Goal: Task Accomplishment & Management: Complete application form

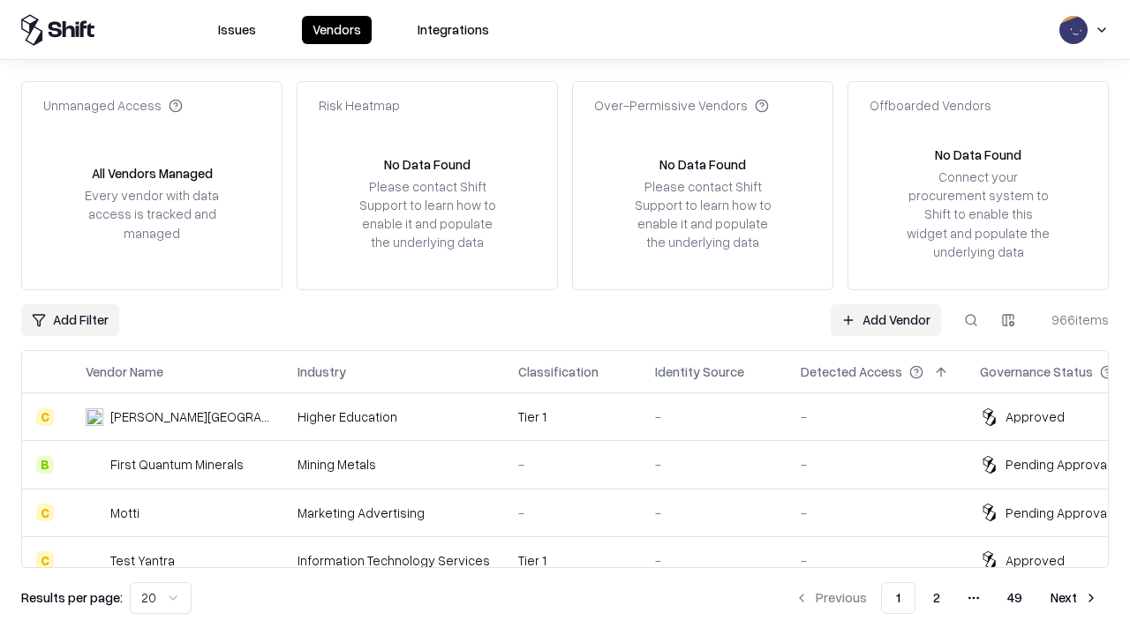
click at [885, 319] on link "Add Vendor" at bounding box center [885, 320] width 110 height 32
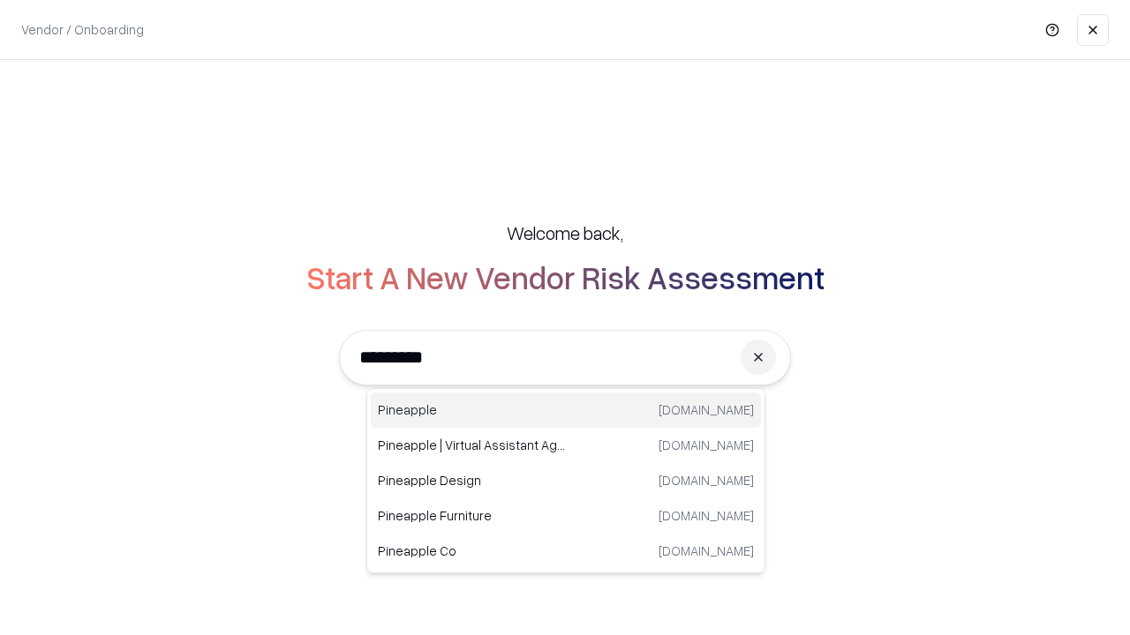
click at [566, 410] on div "Pineapple pineappleenergy.com" at bounding box center [566, 410] width 390 height 35
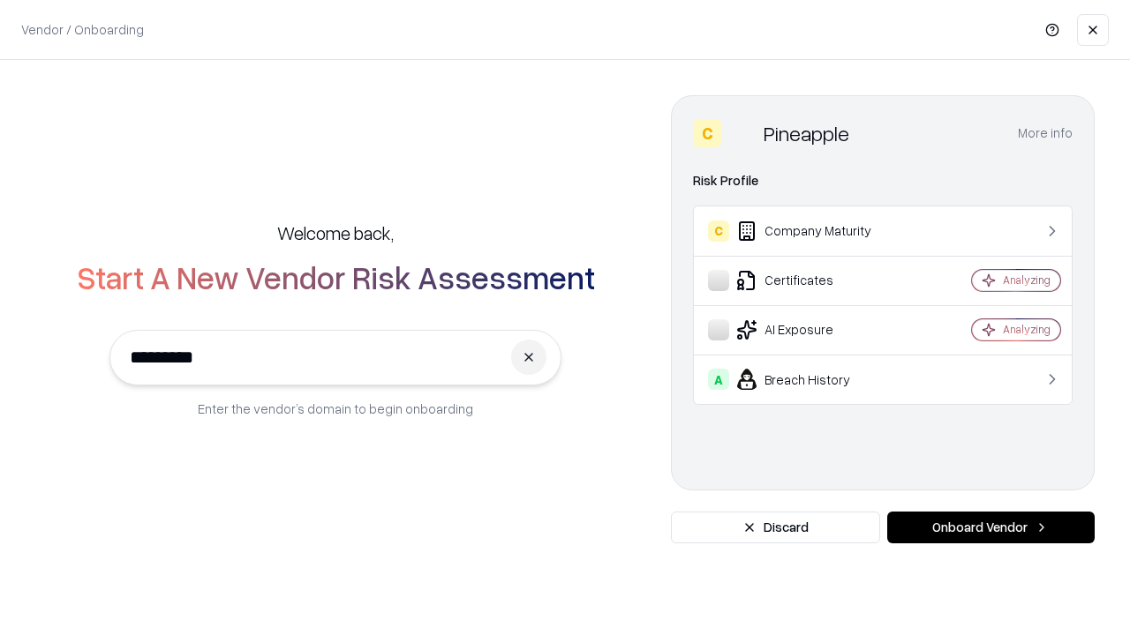
type input "*********"
click at [990, 528] on button "Onboard Vendor" at bounding box center [990, 528] width 207 height 32
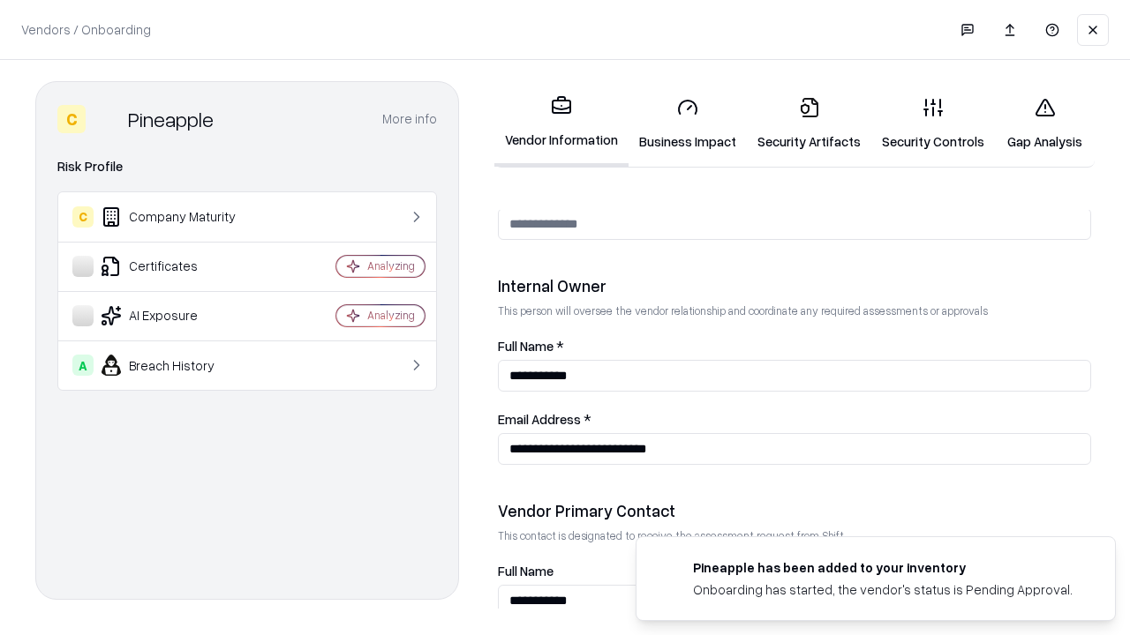
scroll to position [914, 0]
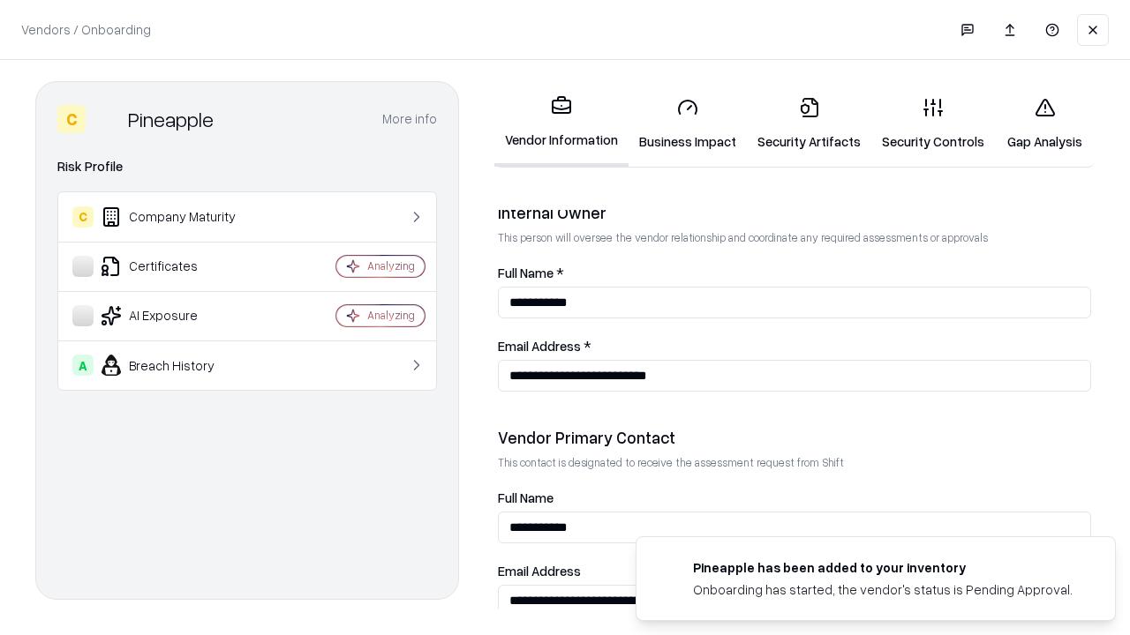
click at [808, 124] on link "Security Artifacts" at bounding box center [809, 124] width 124 height 82
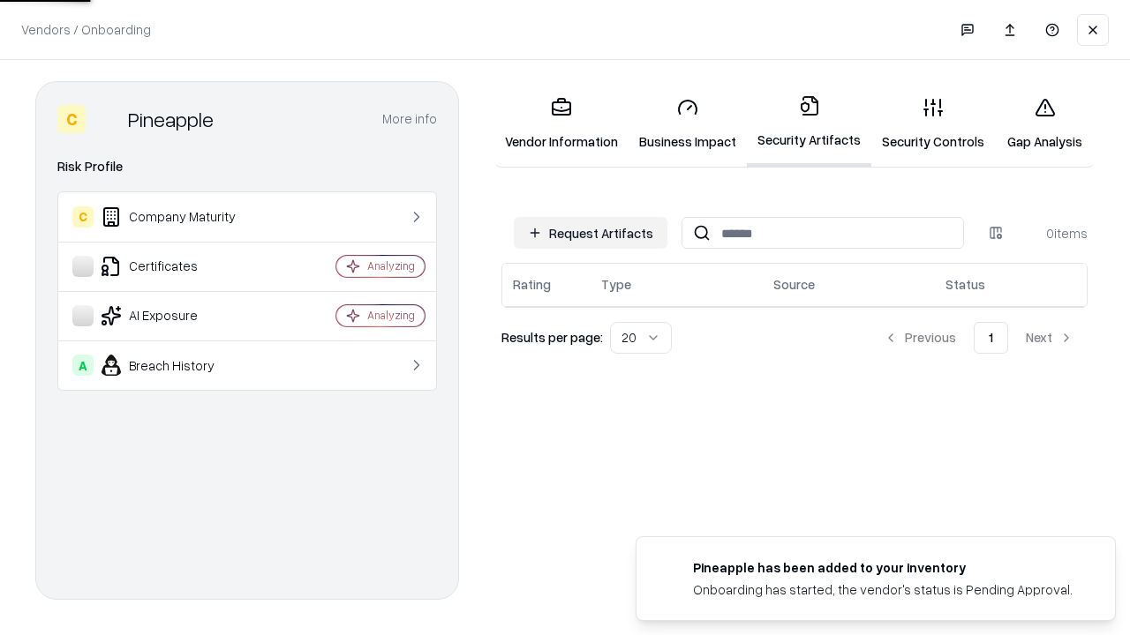
click at [590, 233] on button "Request Artifacts" at bounding box center [591, 233] width 154 height 32
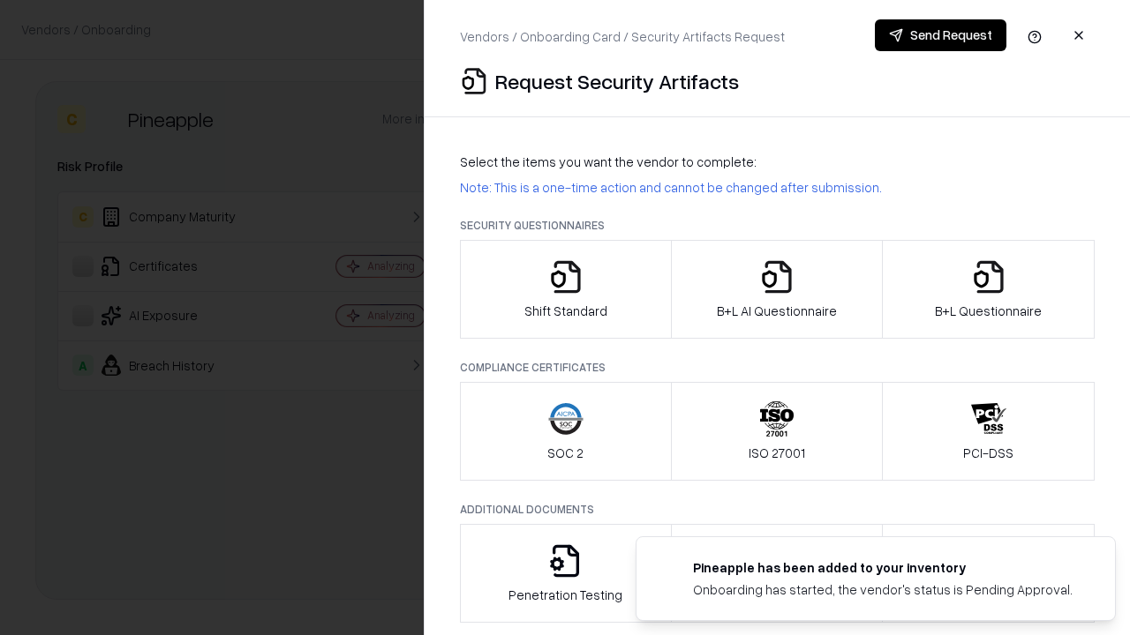
click at [988, 289] on icon "button" at bounding box center [988, 276] width 35 height 35
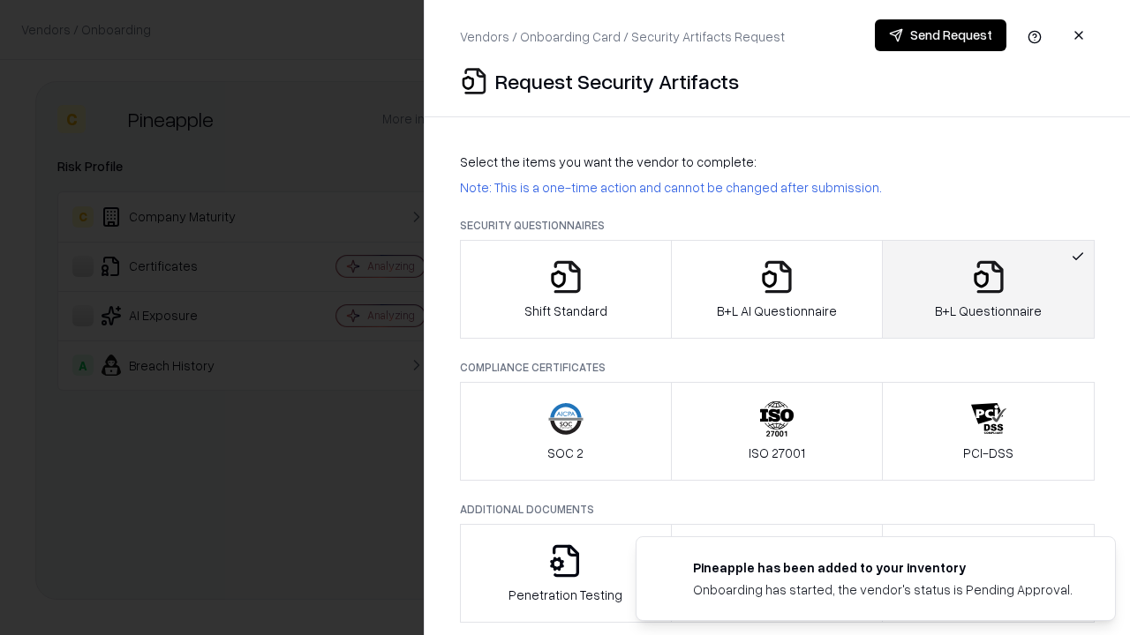
click at [776, 289] on icon "button" at bounding box center [776, 276] width 35 height 35
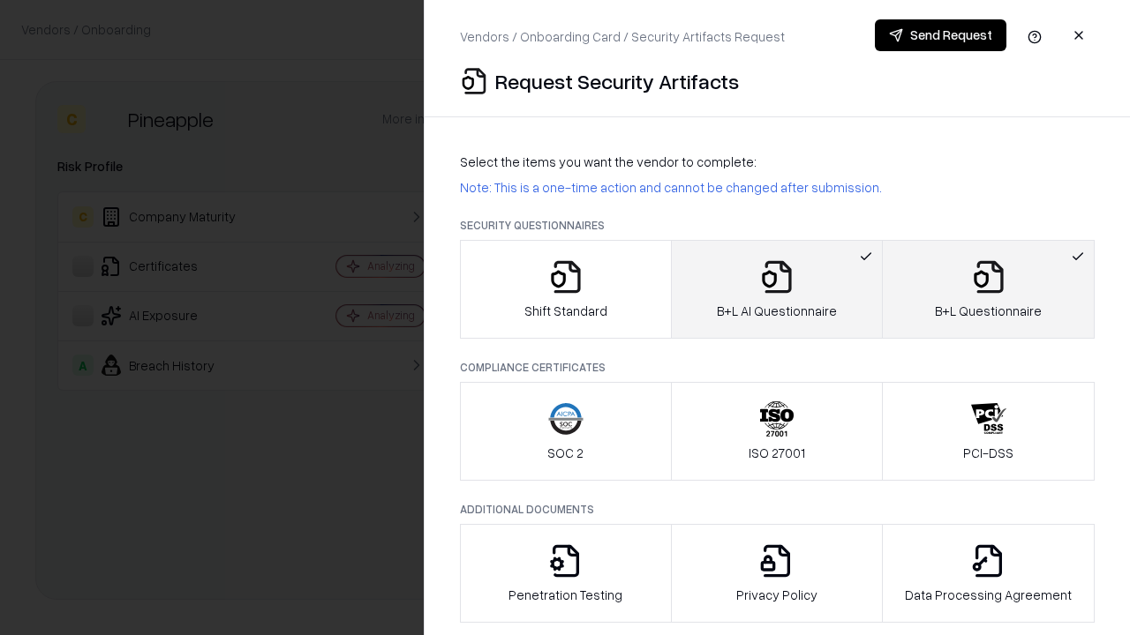
click at [940, 35] on button "Send Request" at bounding box center [941, 35] width 132 height 32
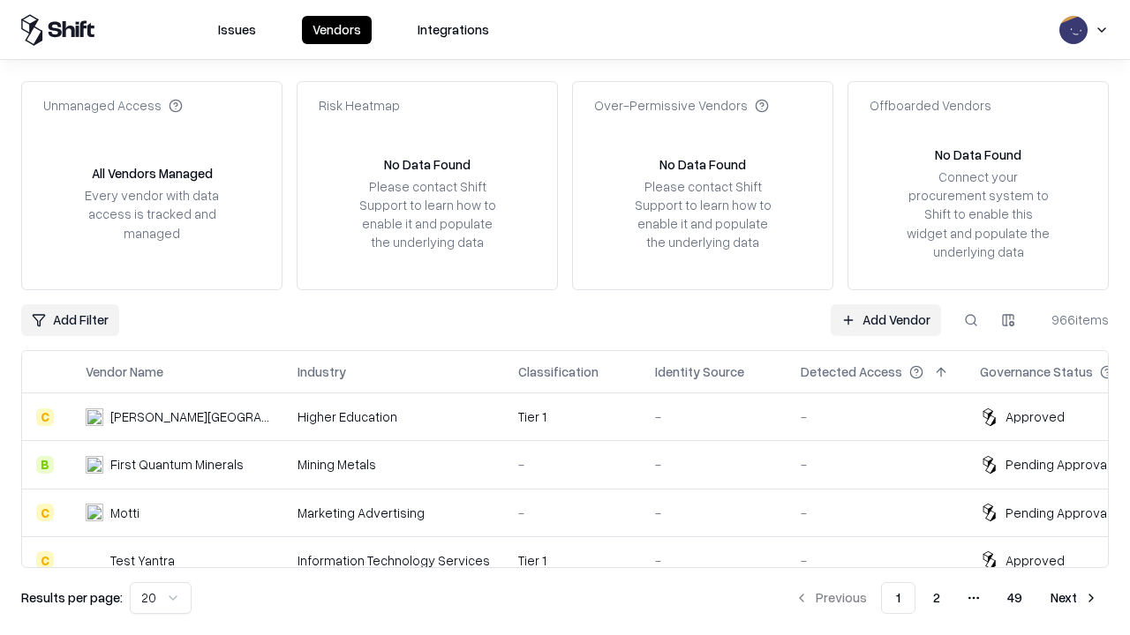
click at [971, 319] on button at bounding box center [971, 320] width 32 height 32
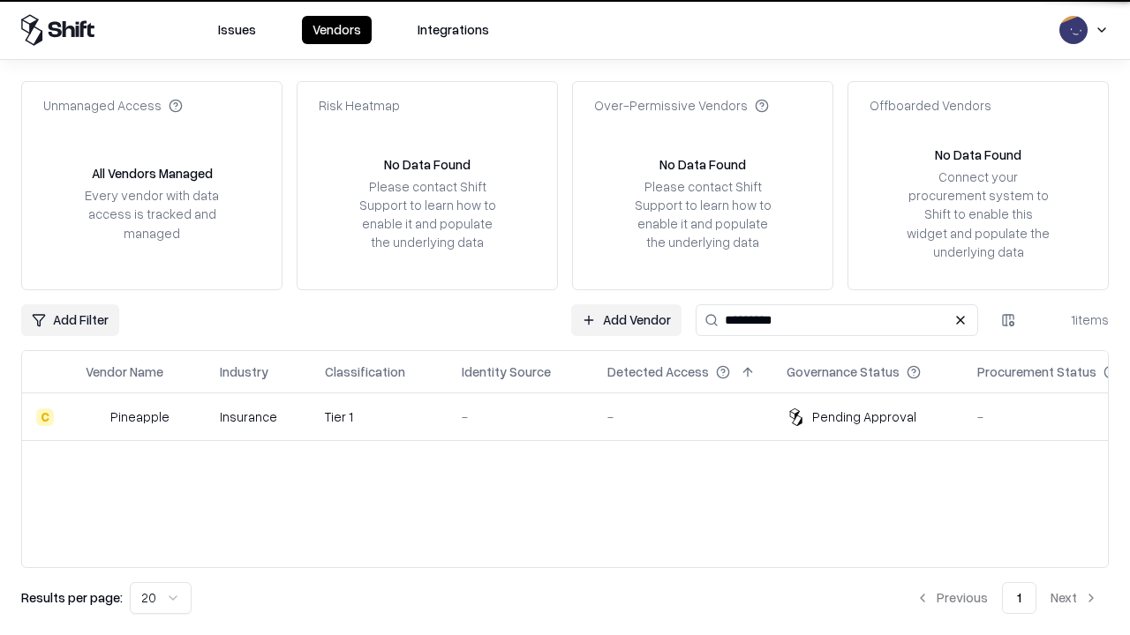
type input "*********"
click at [575, 417] on div "-" at bounding box center [520, 417] width 117 height 19
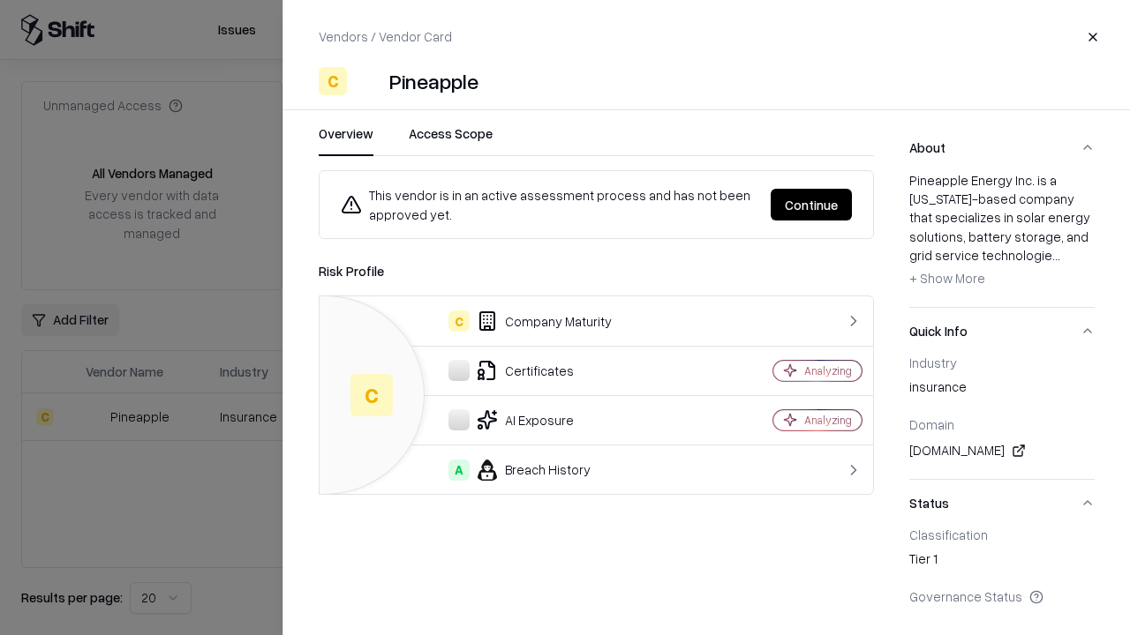
click at [811, 205] on button "Continue" at bounding box center [810, 205] width 81 height 32
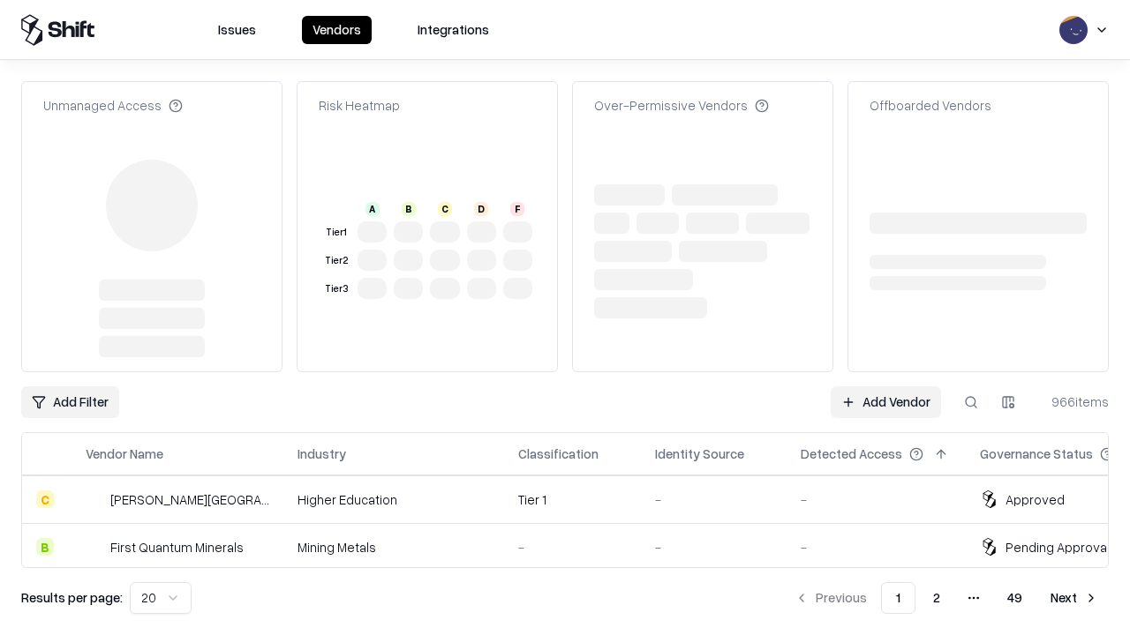
click at [885, 387] on link "Add Vendor" at bounding box center [885, 403] width 110 height 32
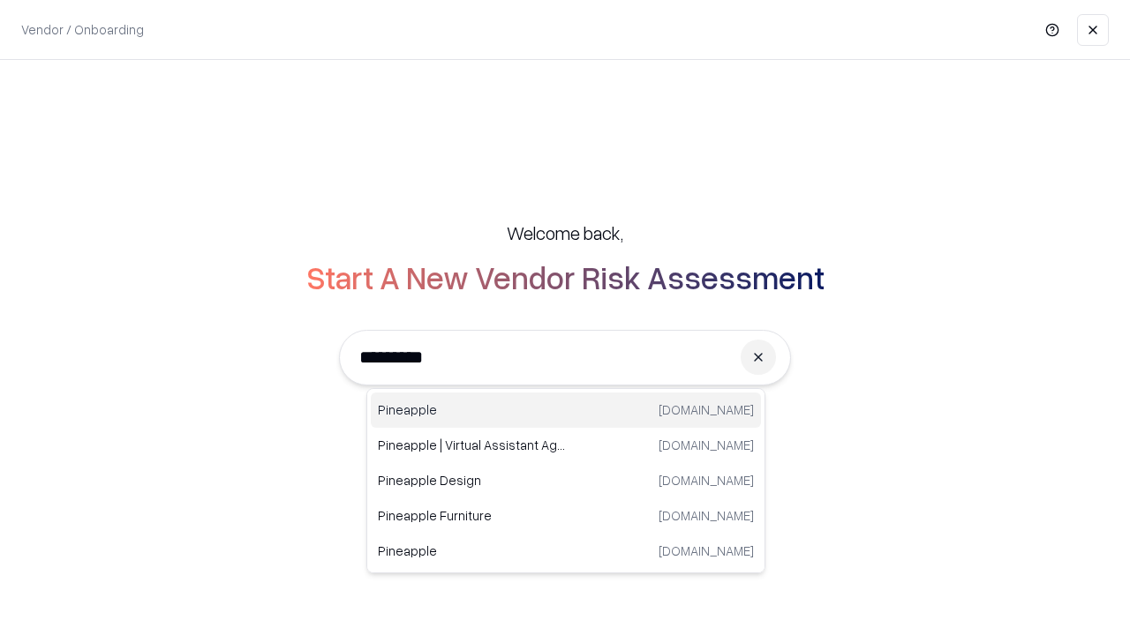
click at [566, 410] on div "Pineapple pineappleenergy.com" at bounding box center [566, 410] width 390 height 35
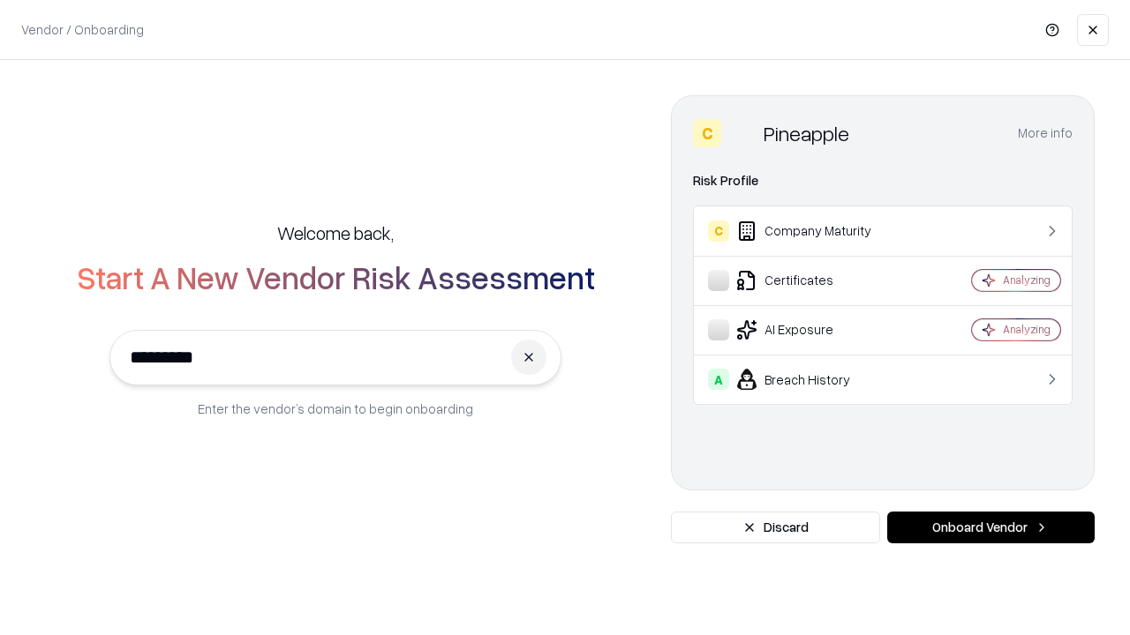
type input "*********"
click at [990, 528] on button "Onboard Vendor" at bounding box center [990, 528] width 207 height 32
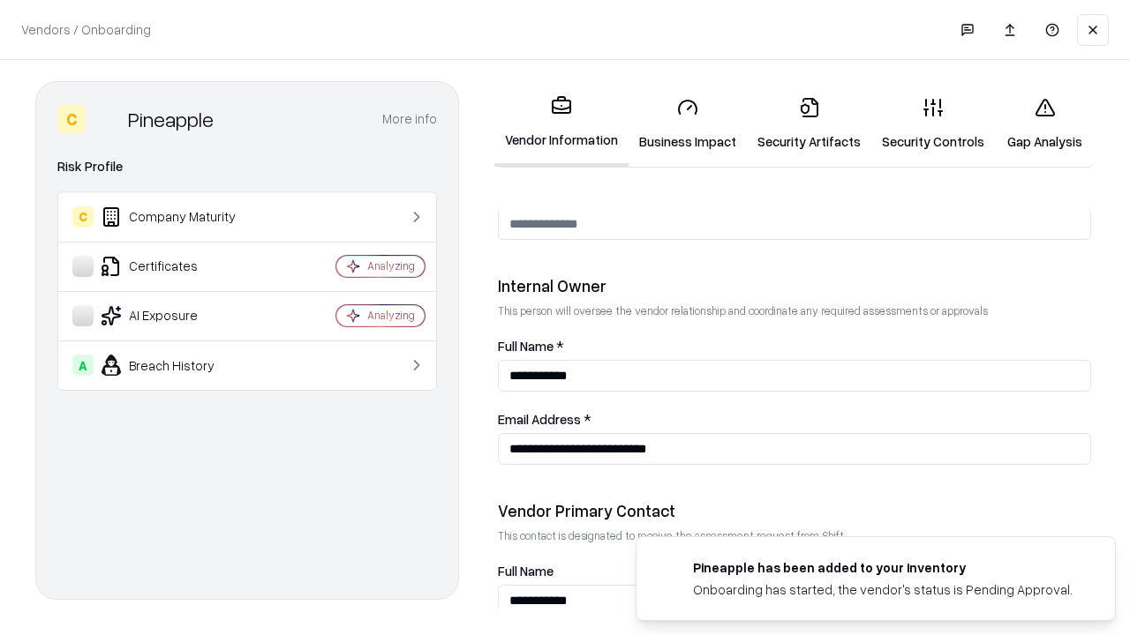
scroll to position [914, 0]
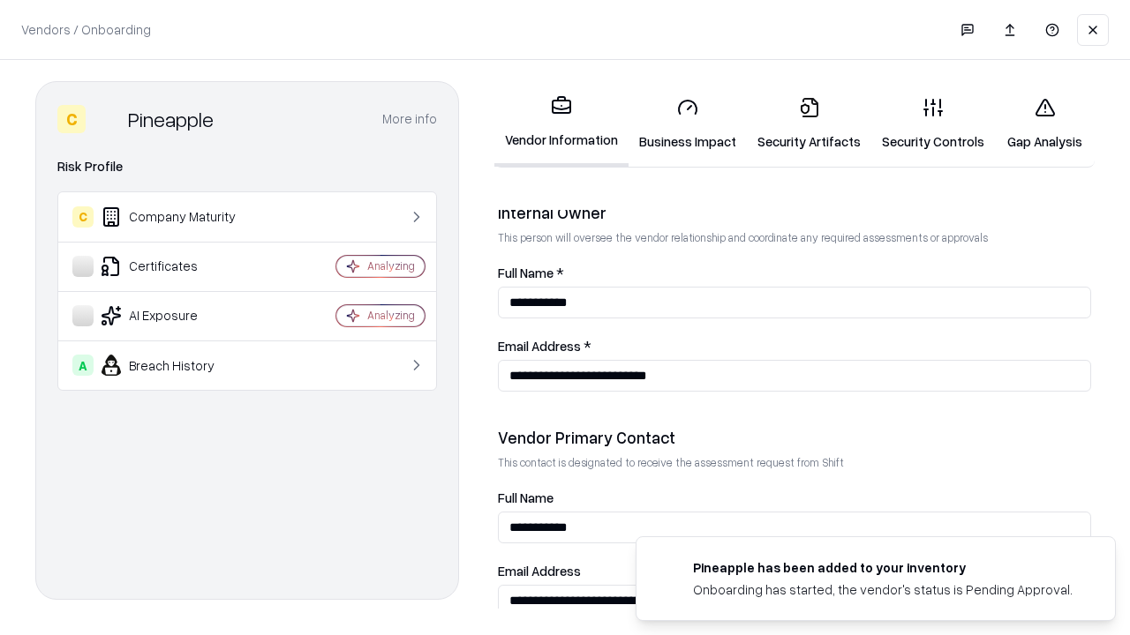
click at [1044, 124] on link "Gap Analysis" at bounding box center [1045, 124] width 100 height 82
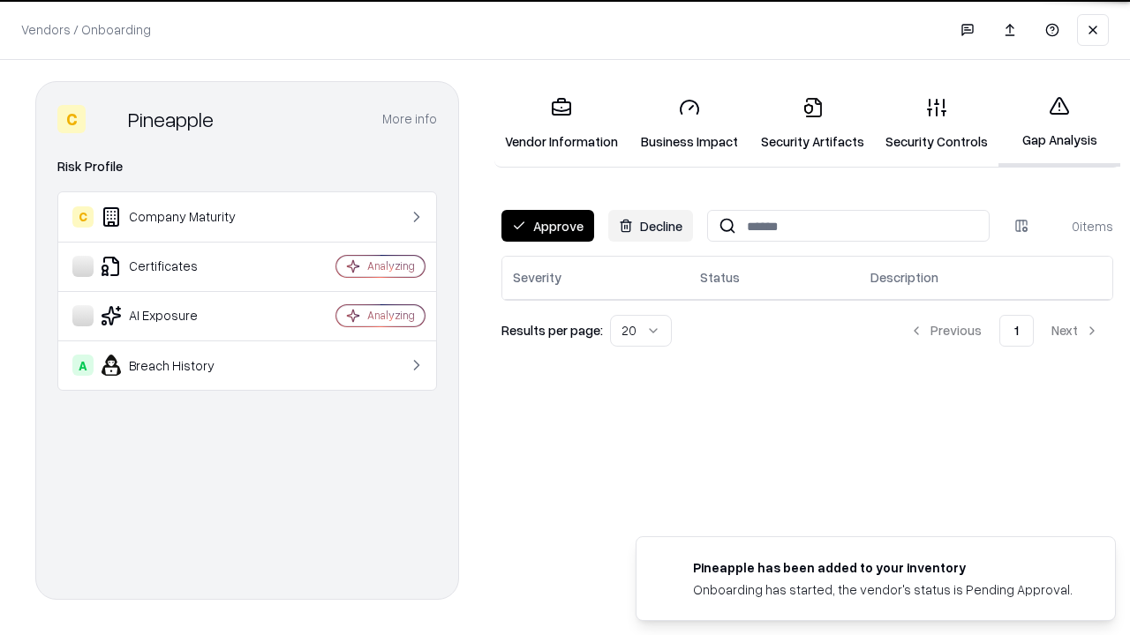
click at [547, 226] on button "Approve" at bounding box center [547, 226] width 93 height 32
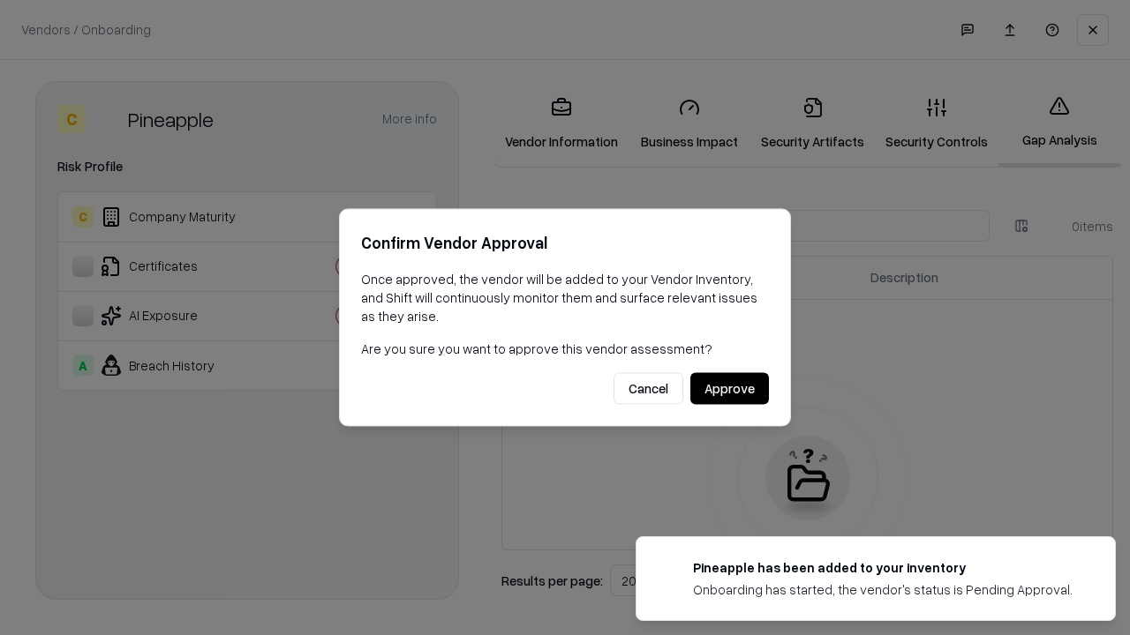
click at [729, 388] on button "Approve" at bounding box center [729, 389] width 79 height 32
